Goal: Task Accomplishment & Management: Use online tool/utility

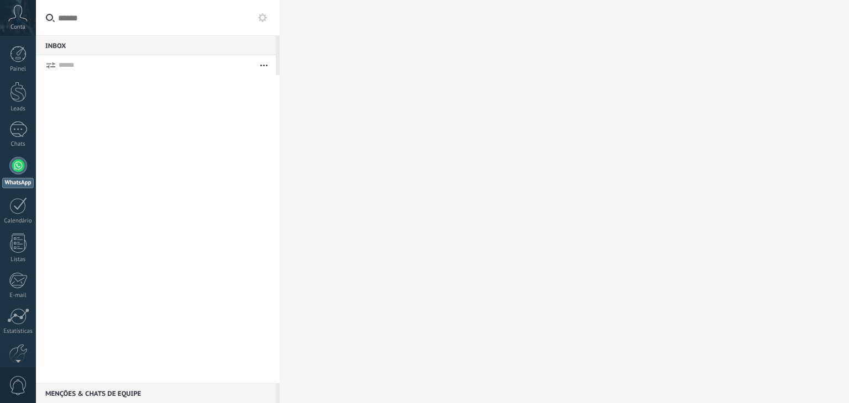
click at [11, 166] on div at bounding box center [18, 166] width 18 height 18
click at [15, 184] on div "WhatsApp" at bounding box center [18, 183] width 32 height 11
click at [71, 191] on div at bounding box center [158, 229] width 244 height 308
click at [24, 124] on div at bounding box center [18, 130] width 18 height 16
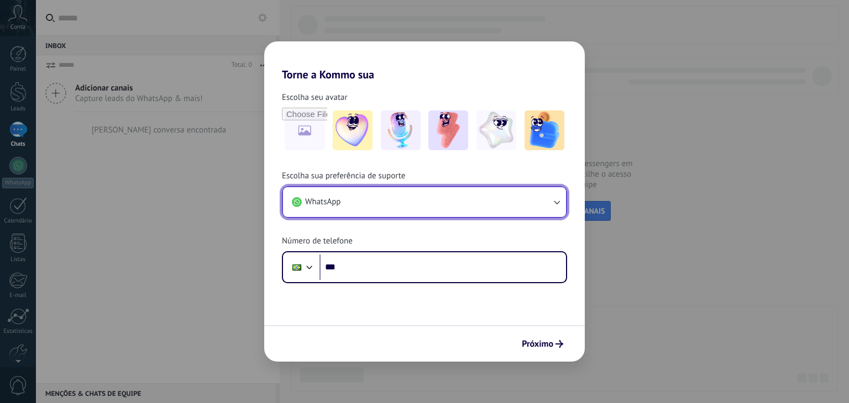
click at [366, 203] on button "WhatsApp" at bounding box center [424, 202] width 283 height 30
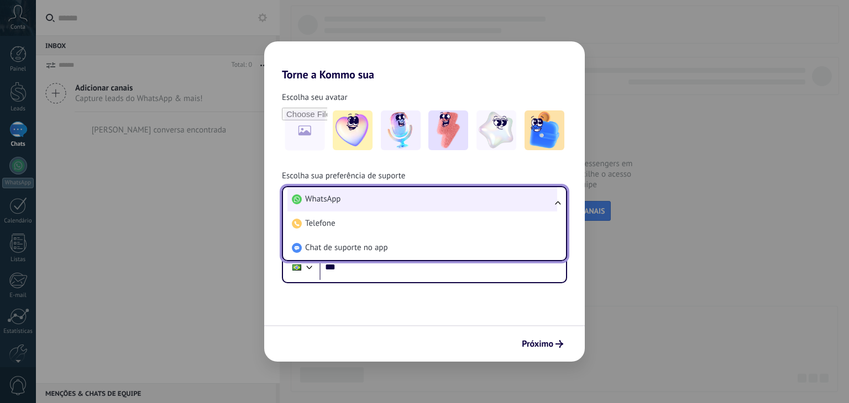
click at [333, 194] on span "WhatsApp" at bounding box center [322, 199] width 35 height 11
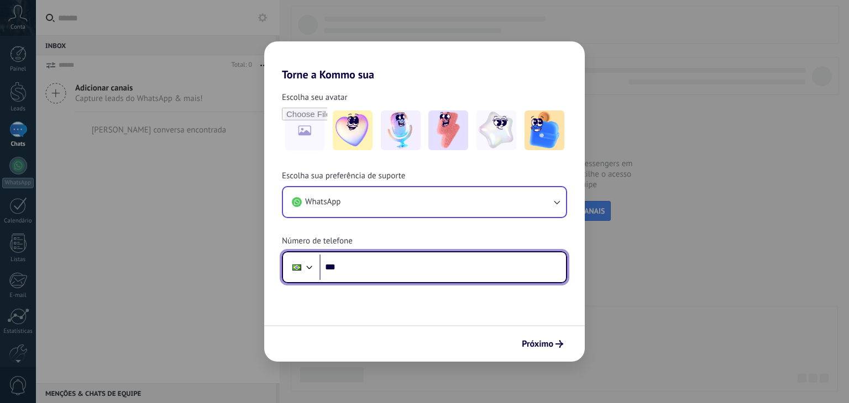
click at [356, 259] on input "***" at bounding box center [442, 267] width 246 height 25
type input "**********"
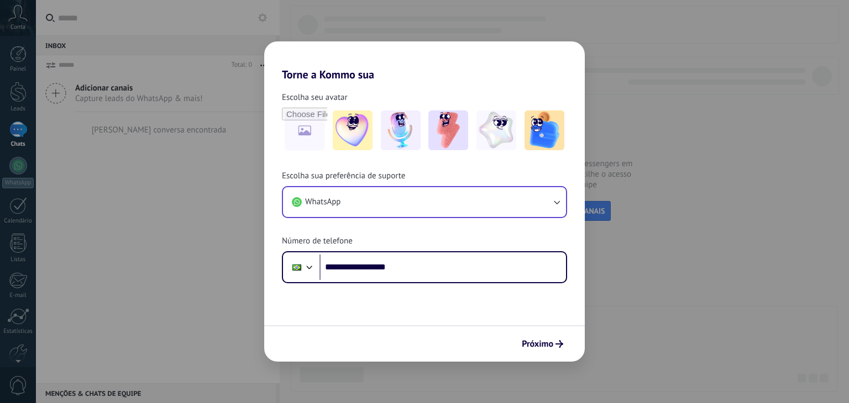
click at [553, 338] on button "Próximo" at bounding box center [542, 344] width 51 height 19
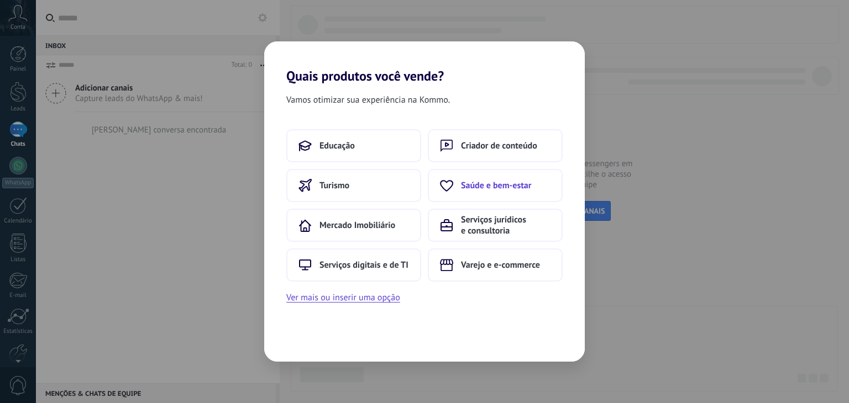
click at [475, 187] on span "Saúde e bem-estar" at bounding box center [496, 185] width 70 height 11
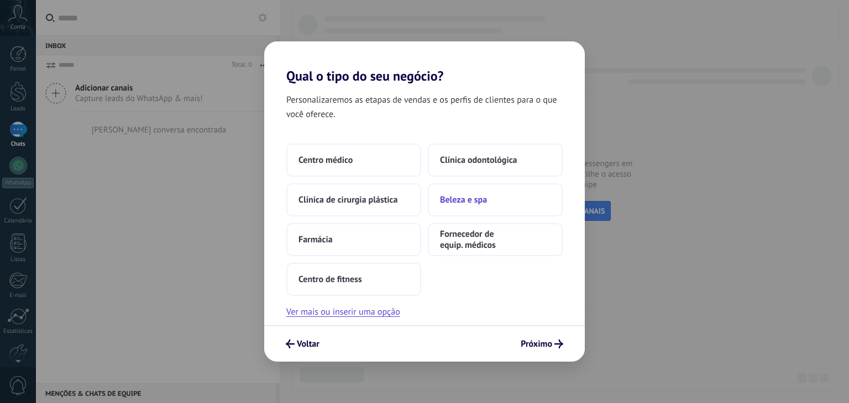
click at [446, 198] on span "Beleza e spa" at bounding box center [463, 200] width 47 height 11
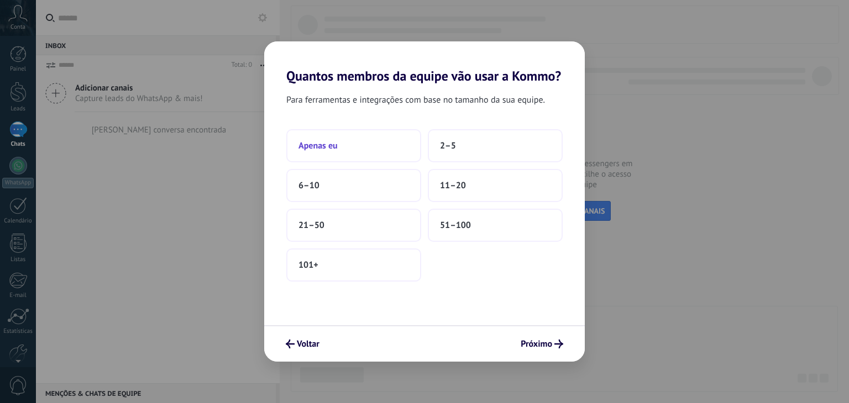
drag, startPoint x: 387, startPoint y: 142, endPoint x: 391, endPoint y: 134, distance: 8.7
click at [391, 134] on button "Apenas eu" at bounding box center [353, 145] width 135 height 33
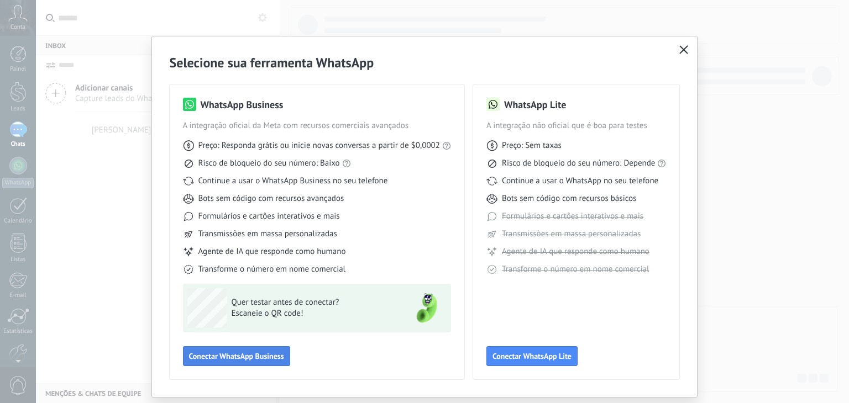
click at [223, 356] on span "Conectar WhatsApp Business" at bounding box center [236, 357] width 95 height 8
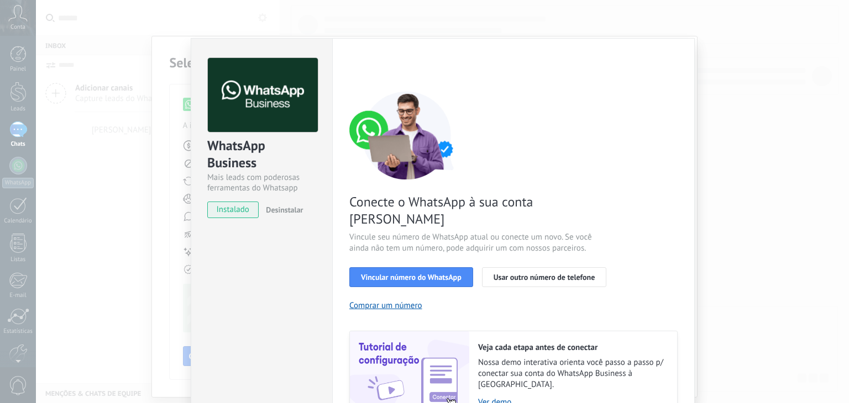
scroll to position [39, 0]
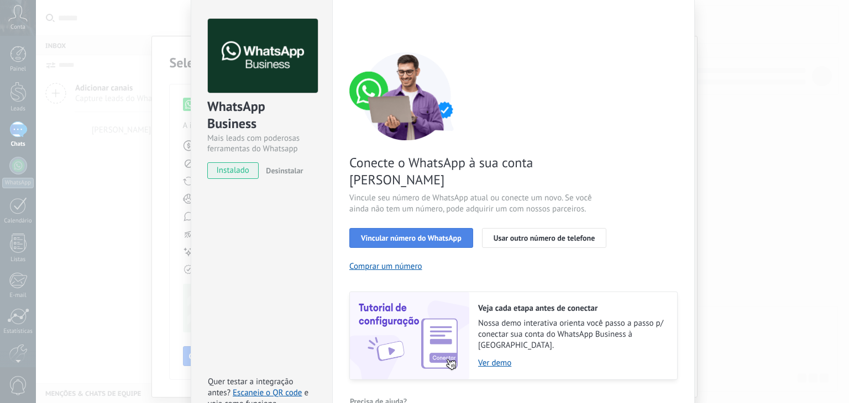
click at [439, 234] on span "Vincular número do WhatsApp" at bounding box center [411, 238] width 101 height 8
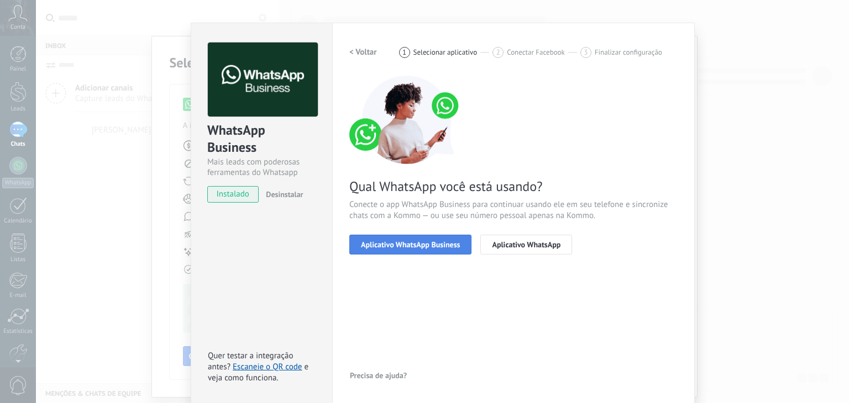
click at [418, 250] on button "Aplicativo WhatsApp Business" at bounding box center [410, 245] width 122 height 20
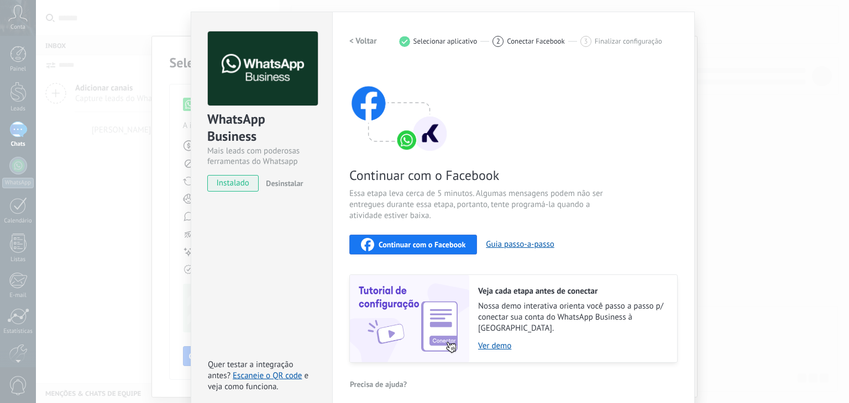
scroll to position [0, 0]
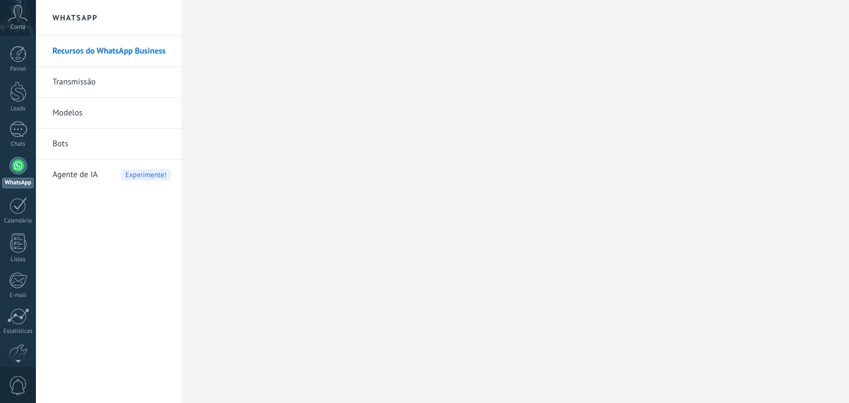
scroll to position [56, 0]
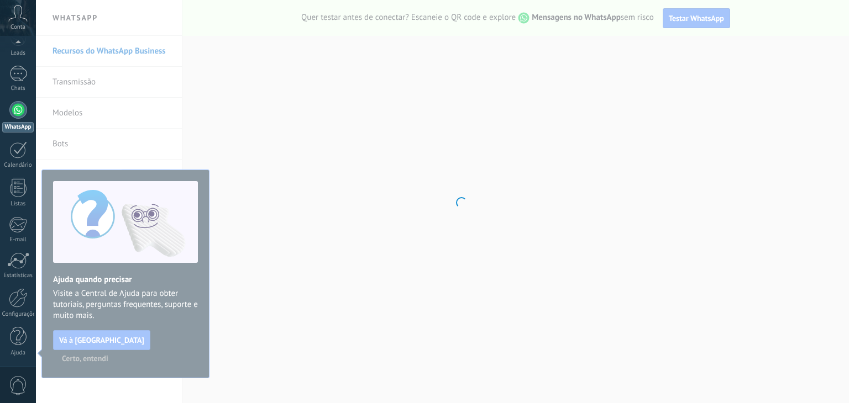
click at [167, 340] on body ".abccls-1,.abccls-2{fill-rule:evenodd}.abccls-2{fill:#fff} .abfcls-1{fill:none}…" at bounding box center [424, 201] width 849 height 403
click at [604, 159] on body ".abccls-1,.abccls-2{fill-rule:evenodd}.abccls-2{fill:#fff} .abfcls-1{fill:none}…" at bounding box center [424, 201] width 849 height 403
click at [230, 172] on body ".abccls-1,.abccls-2{fill-rule:evenodd}.abccls-2{fill:#fff} .abfcls-1{fill:none}…" at bounding box center [424, 201] width 849 height 403
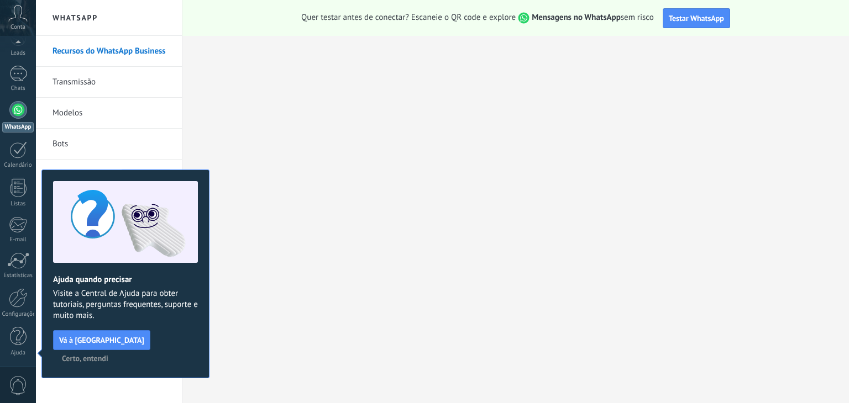
scroll to position [0, 0]
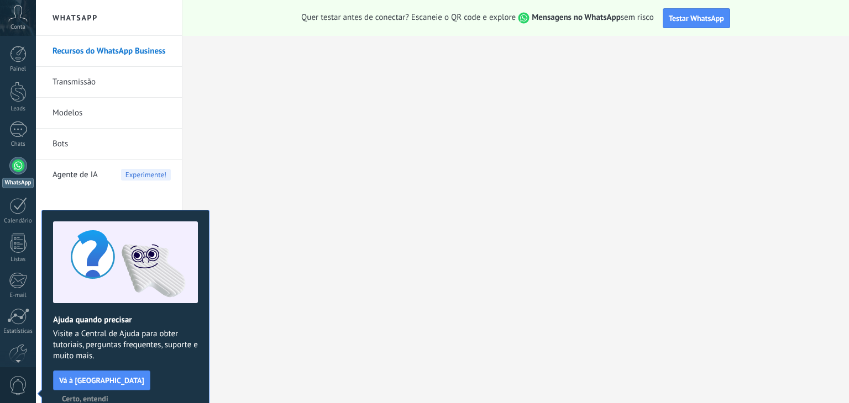
click at [171, 372] on div "Ajuda quando precisar Visite a Central de Ajuda para obter tutoriais, perguntas…" at bounding box center [125, 314] width 168 height 209
click at [113, 391] on button "Certo, entendi" at bounding box center [85, 399] width 56 height 17
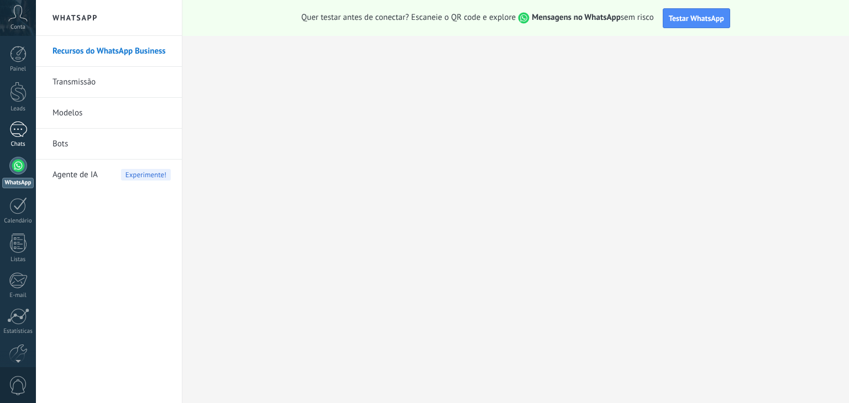
click at [22, 135] on div at bounding box center [18, 130] width 18 height 16
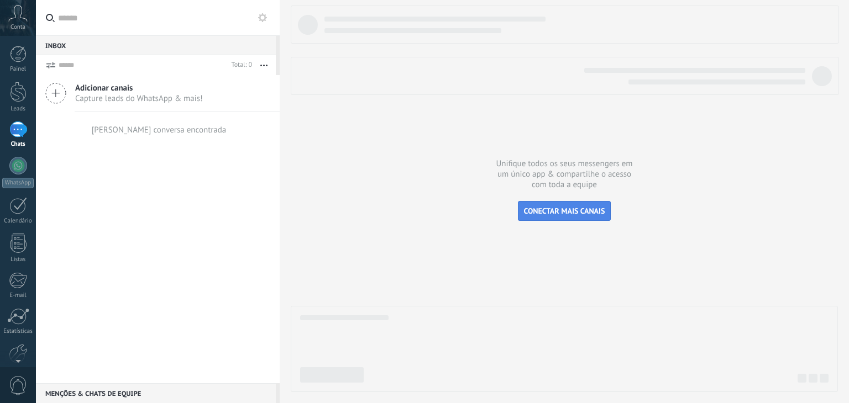
click at [589, 212] on span "CONECTAR MAIS CANAIS" at bounding box center [564, 211] width 81 height 10
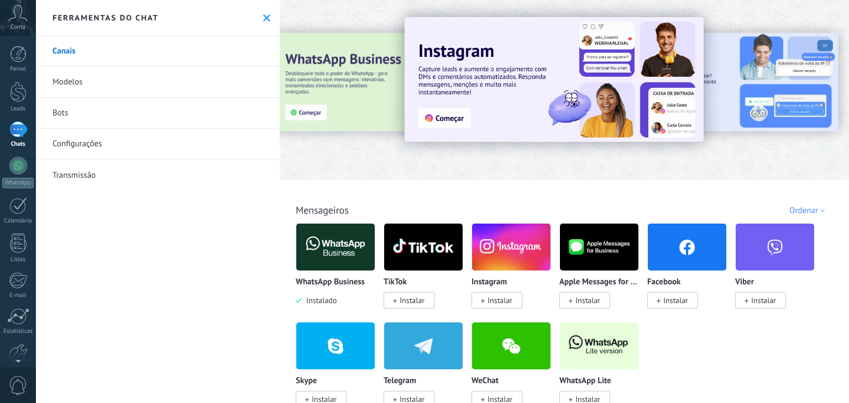
click at [297, 122] on div at bounding box center [293, 89] width 242 height 99
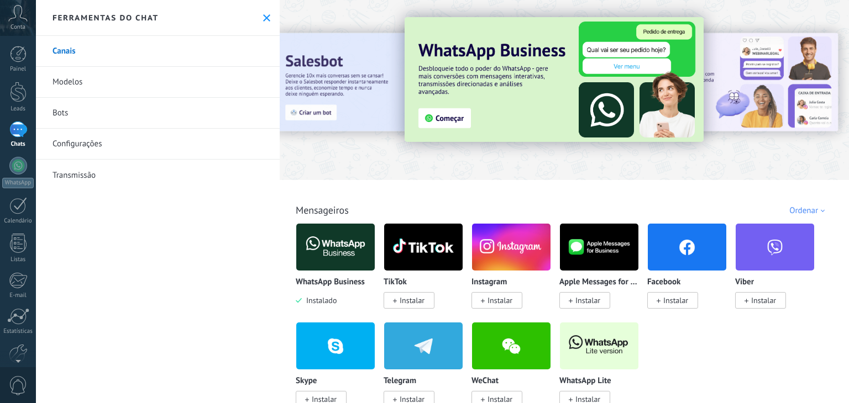
click at [442, 120] on img at bounding box center [554, 79] width 299 height 125
click at [612, 90] on img at bounding box center [554, 79] width 299 height 125
click at [537, 93] on img at bounding box center [554, 79] width 299 height 125
click at [337, 257] on img at bounding box center [335, 248] width 78 height 54
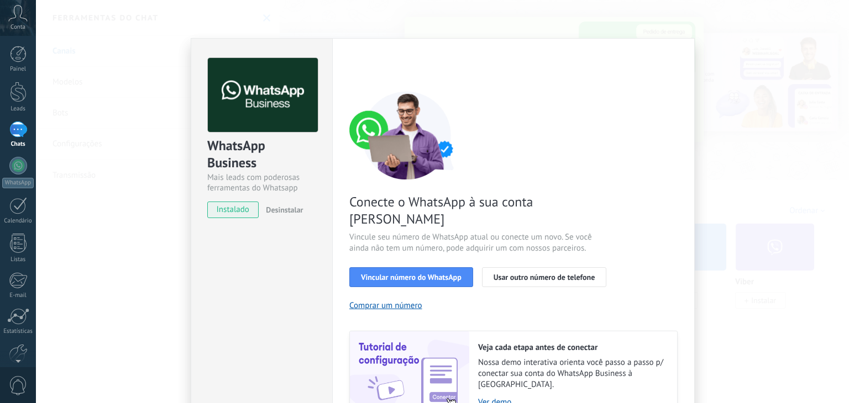
scroll to position [39, 0]
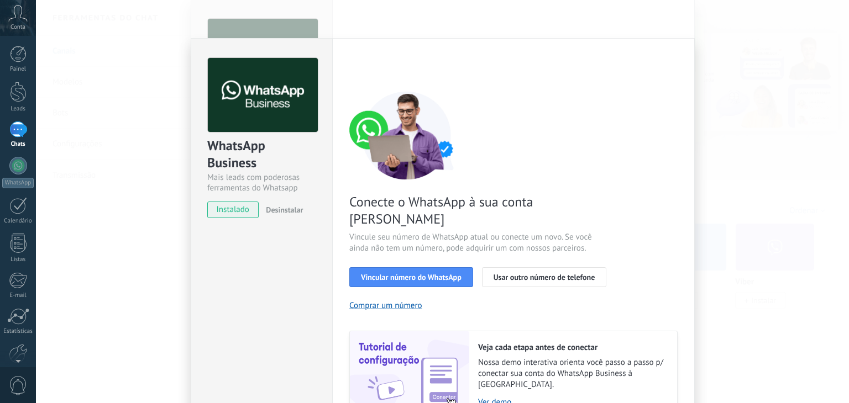
click at [258, 127] on img at bounding box center [263, 95] width 110 height 75
click at [246, 86] on img at bounding box center [263, 95] width 110 height 75
drag, startPoint x: 259, startPoint y: 39, endPoint x: 496, endPoint y: 100, distance: 244.8
click at [261, 39] on div "WhatsApp Business Mais leads com poderosas ferramentas do Whatsapp instalado De…" at bounding box center [261, 133] width 141 height 188
click at [442, 274] on span "Vincular número do WhatsApp" at bounding box center [411, 278] width 101 height 8
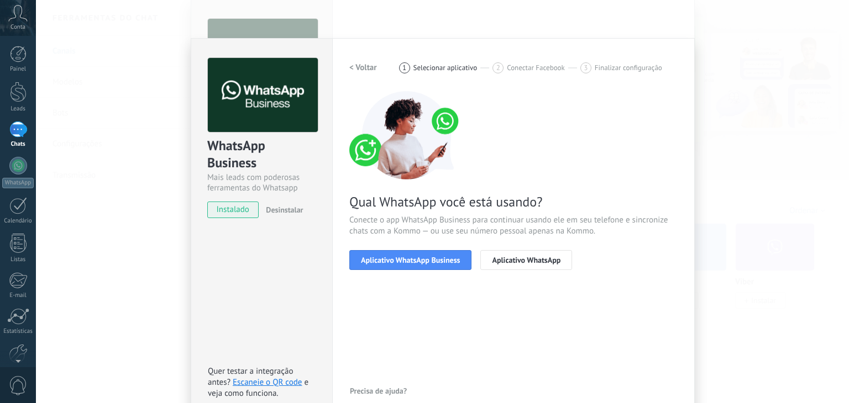
click at [442, 259] on span "Aplicativo WhatsApp Business" at bounding box center [410, 260] width 99 height 8
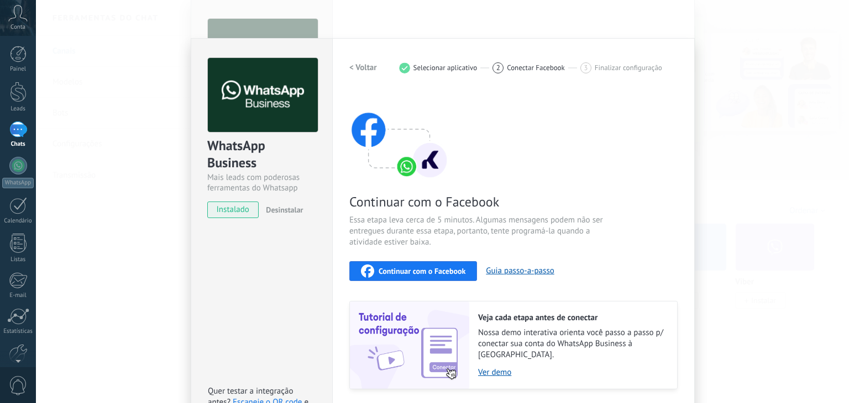
click at [442, 268] on span "Continuar com o Facebook" at bounding box center [422, 272] width 87 height 8
click at [404, 265] on div "Continuar com o Facebook" at bounding box center [413, 271] width 104 height 13
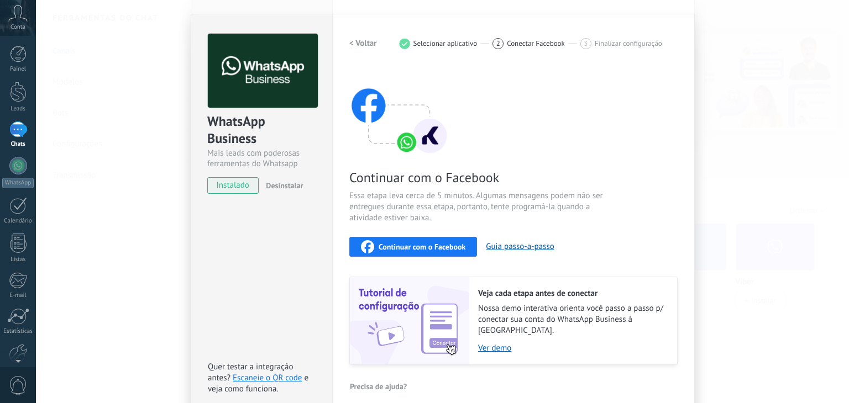
scroll to position [27, 0]
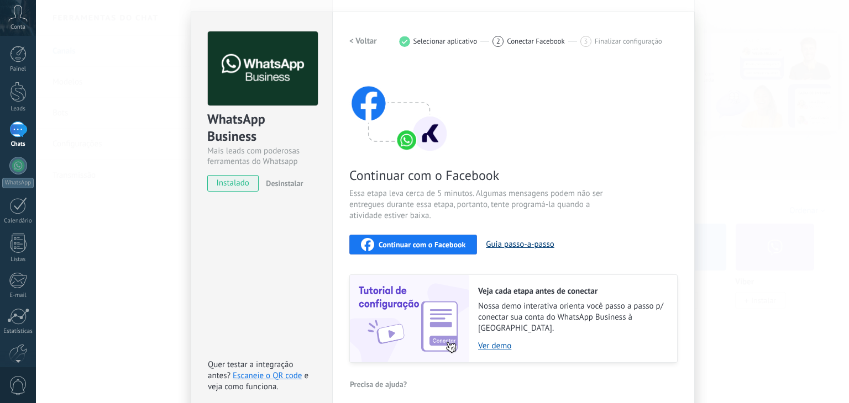
click at [531, 245] on button "Guia passo-a-passo" at bounding box center [520, 244] width 68 height 11
